Goal: Task Accomplishment & Management: Manage account settings

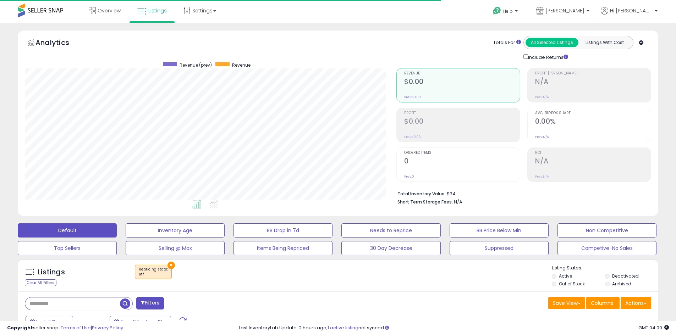
scroll to position [145, 371]
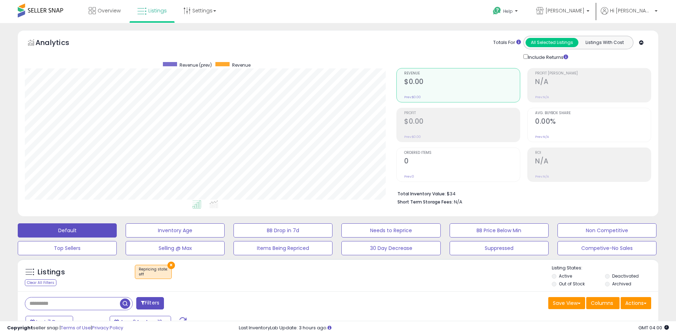
scroll to position [145, 371]
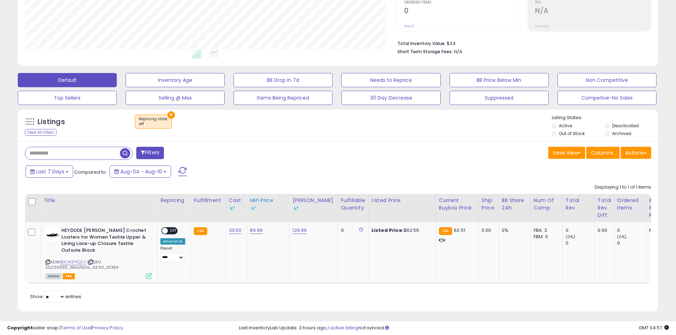
scroll to position [159, 0]
